Goal: Contribute content

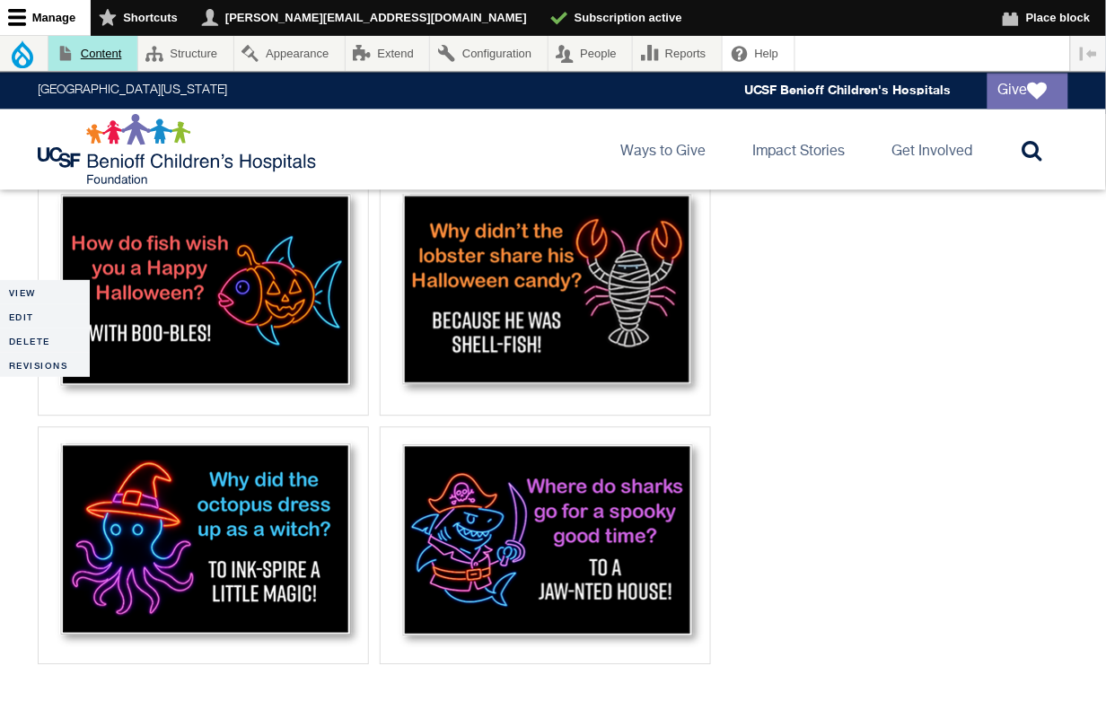
click at [113, 56] on link "Content" at bounding box center [92, 53] width 89 height 35
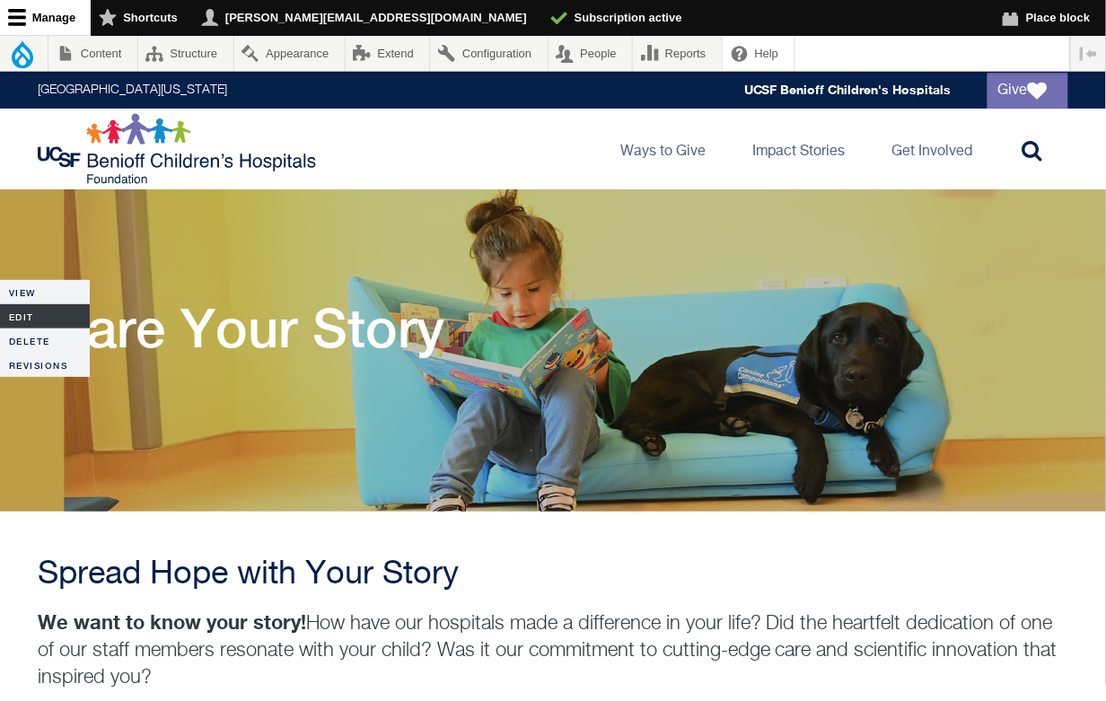
click at [24, 311] on link "Edit" at bounding box center [45, 316] width 90 height 24
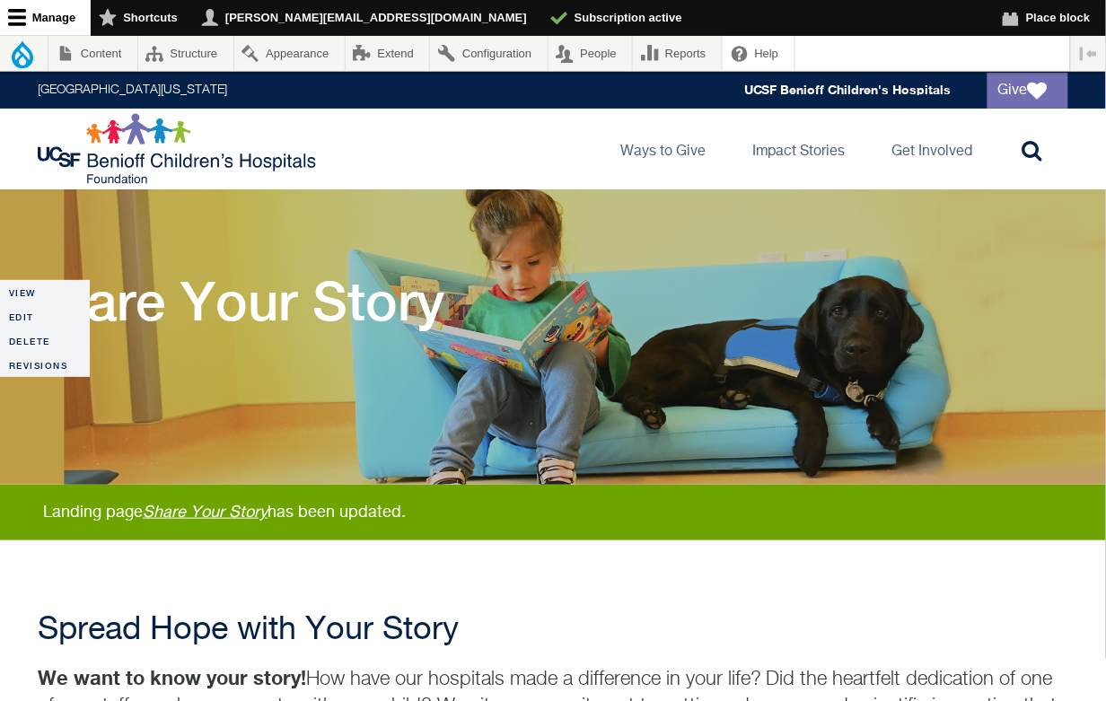
scroll to position [28, 0]
